Goal: Transaction & Acquisition: Register for event/course

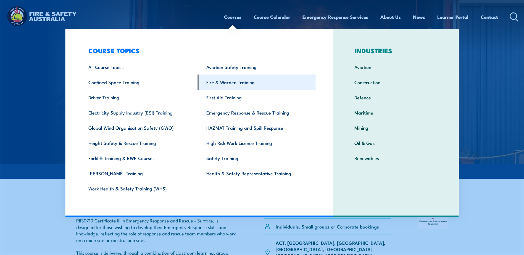
click at [235, 84] on link "Fire & Warden Training" at bounding box center [257, 82] width 118 height 15
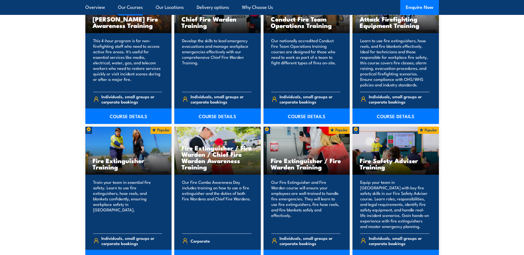
scroll to position [525, 0]
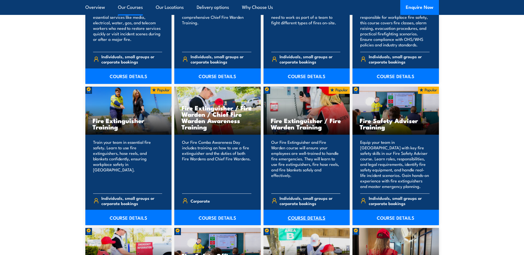
click at [301, 219] on link "COURSE DETAILS" at bounding box center [307, 217] width 87 height 15
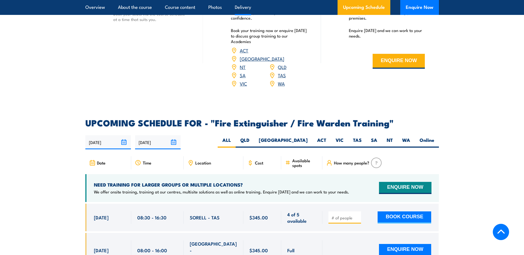
scroll to position [802, 0]
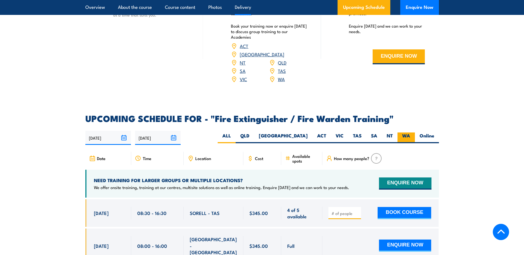
click at [401, 133] on label "WA" at bounding box center [406, 138] width 17 height 11
click at [410, 133] on input "WA" at bounding box center [412, 135] width 4 height 4
radio input "true"
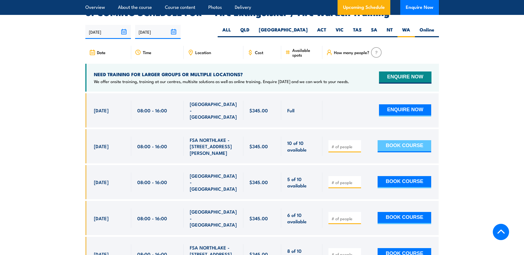
click at [391, 140] on button "BOOK COURSE" at bounding box center [405, 146] width 54 height 12
type input "1"
click at [405, 140] on button "BOOK COURSE" at bounding box center [405, 146] width 54 height 12
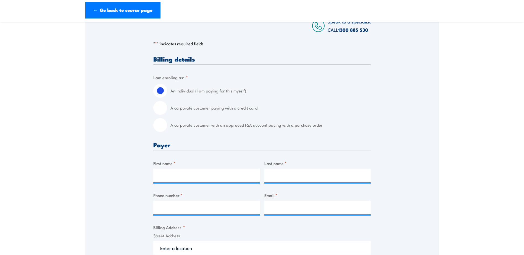
scroll to position [138, 0]
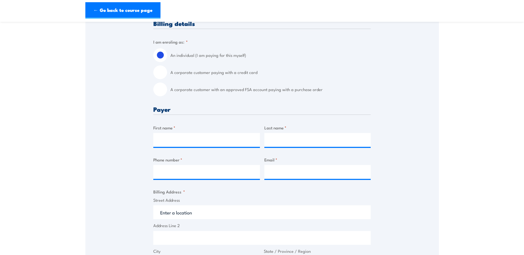
click at [160, 91] on input "A corporate customer with an approved FSA account paying with a purchase order" at bounding box center [160, 90] width 14 height 14
radio input "true"
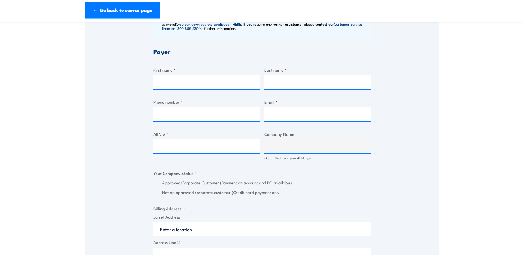
scroll to position [249, 0]
click at [202, 87] on input "First name *" at bounding box center [206, 82] width 107 height 14
type input "Teddi-lee"
type input "Church"
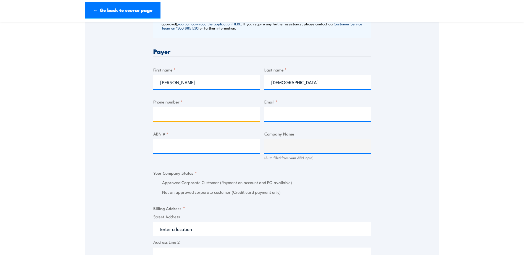
type input "0400270943"
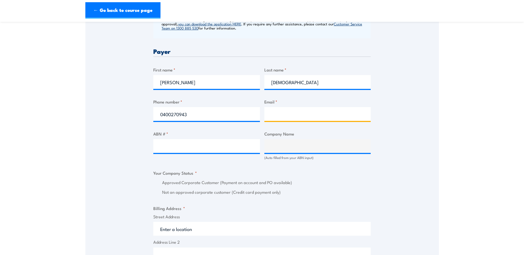
type input "teddi-lee@hotmail.com"
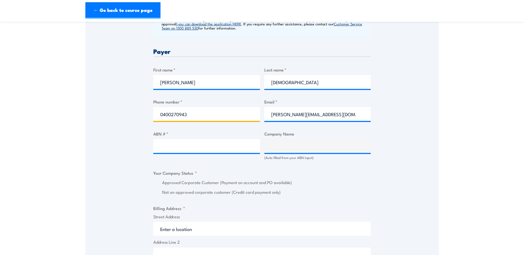
drag, startPoint x: 164, startPoint y: 118, endPoint x: 149, endPoint y: 119, distance: 15.8
click at [149, 119] on div "Speak to a specialist CALL 1300 885 530 CALL 1300 885 530 " * " indicates requi…" at bounding box center [262, 157] width 354 height 610
type input "0477967914"
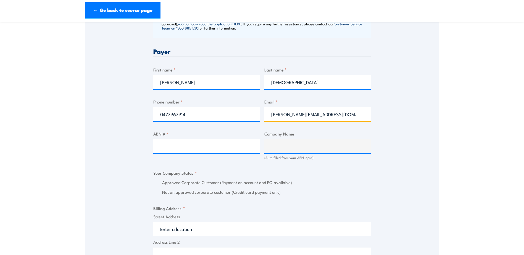
click at [328, 119] on input "teddi-lee@hotmail.com" at bounding box center [317, 114] width 107 height 14
type input "teddilee.church@ventia.com"
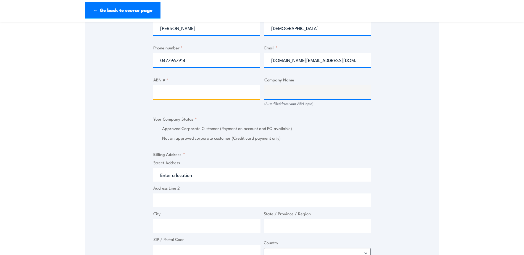
scroll to position [332, 0]
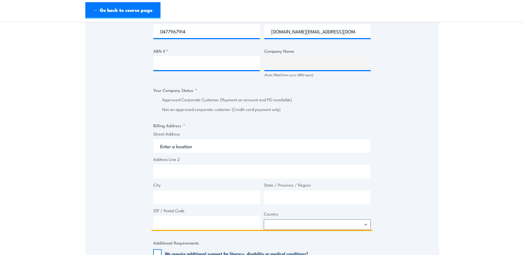
click at [196, 152] on input "Street Address" at bounding box center [262, 146] width 218 height 14
type input "L"
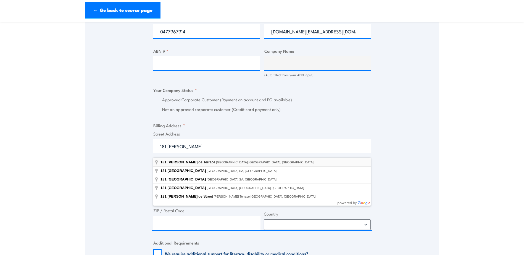
type input "181 Adelaide Terrace, Perth WA, Australia"
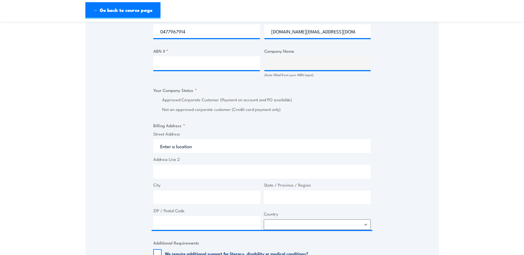
type input "181 Adelaide Terrace"
type input "Perth"
type input "Western Australia"
type input "6004"
select select "Australia"
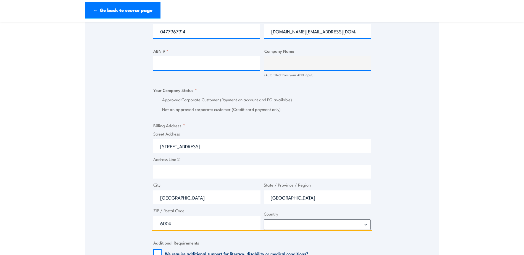
click at [192, 175] on input "Address Line 2" at bounding box center [262, 172] width 218 height 14
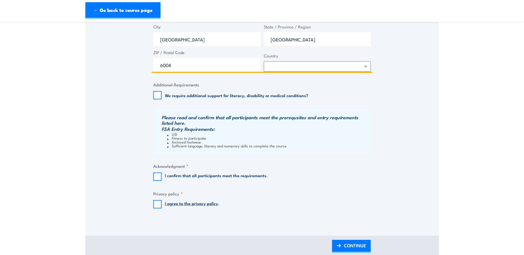
scroll to position [497, 0]
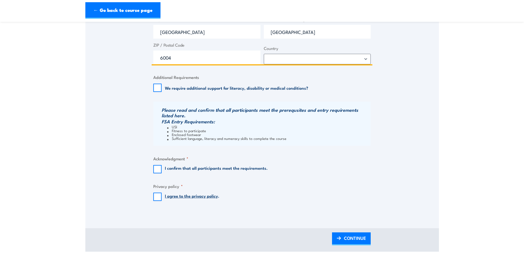
type input "Level 5"
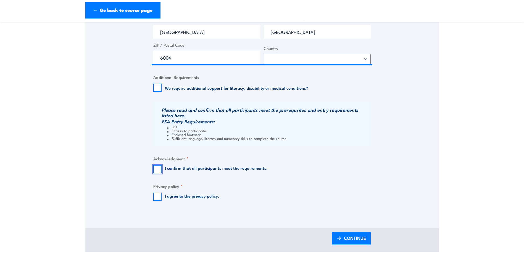
click at [157, 174] on input "I confirm that all participants meet the requirements." at bounding box center [157, 169] width 8 height 8
checkbox input "true"
click at [155, 201] on input "I agree to the privacy policy ." at bounding box center [157, 197] width 8 height 8
checkbox input "true"
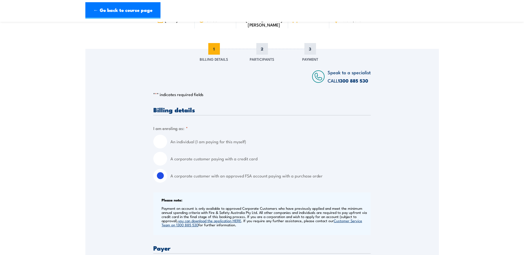
scroll to position [0, 0]
